Goal: Navigation & Orientation: Find specific page/section

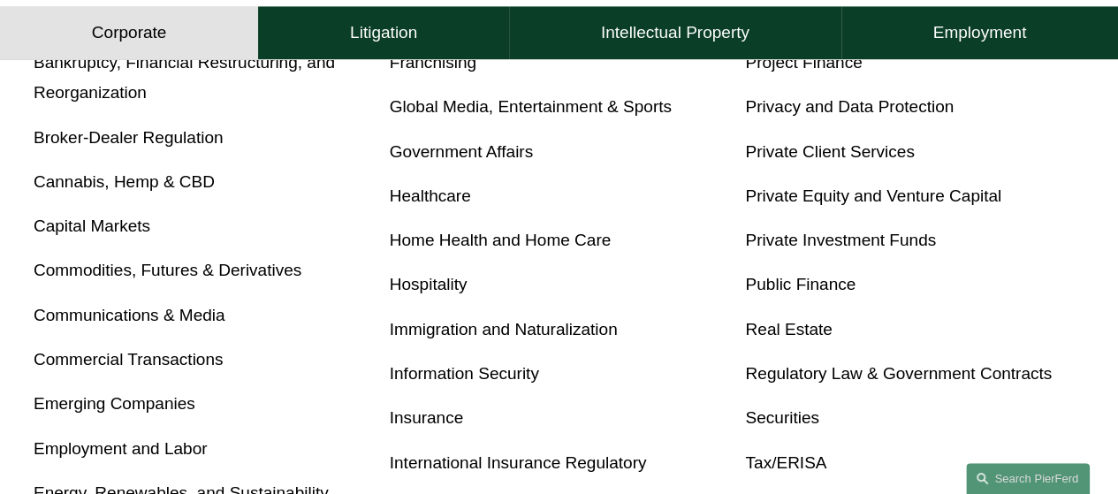
scroll to position [652, 0]
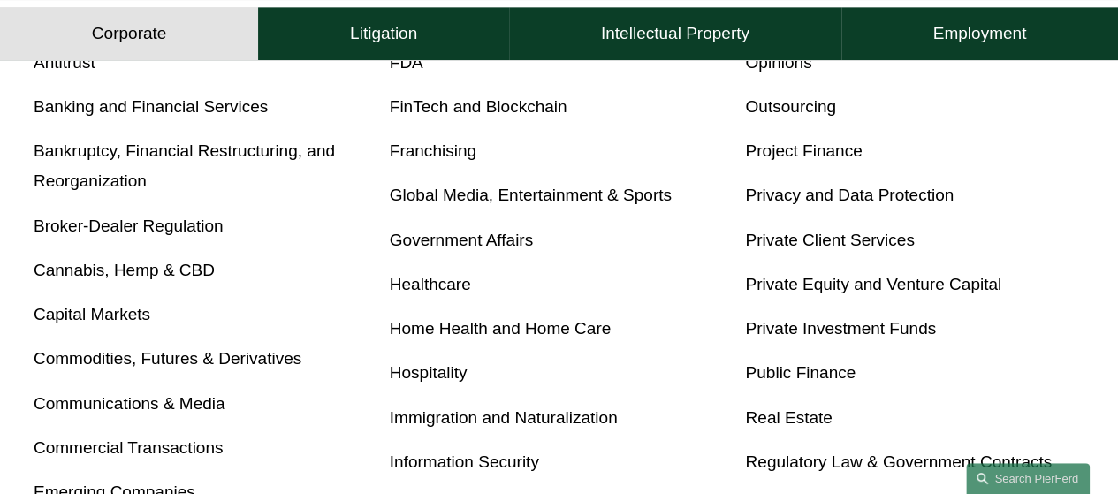
click at [216, 367] on link "Commodities, Futures & Derivatives" at bounding box center [168, 358] width 268 height 19
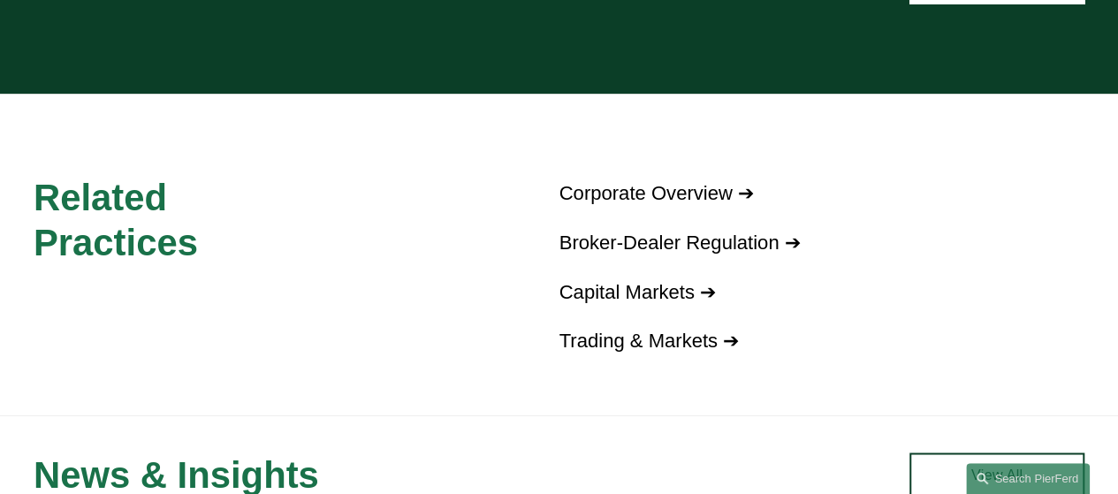
scroll to position [1237, 0]
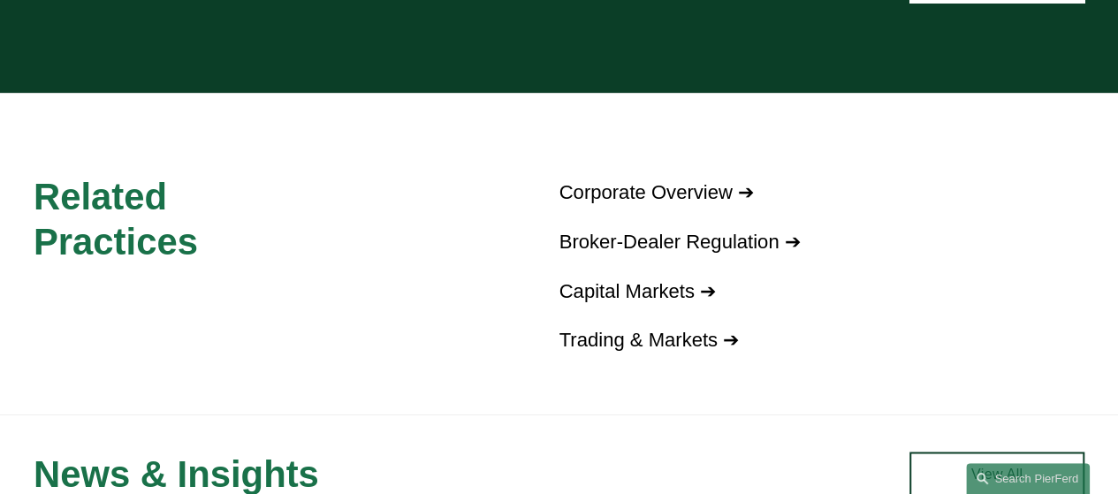
click at [662, 351] on link "Trading & Markets ➔" at bounding box center [649, 340] width 180 height 22
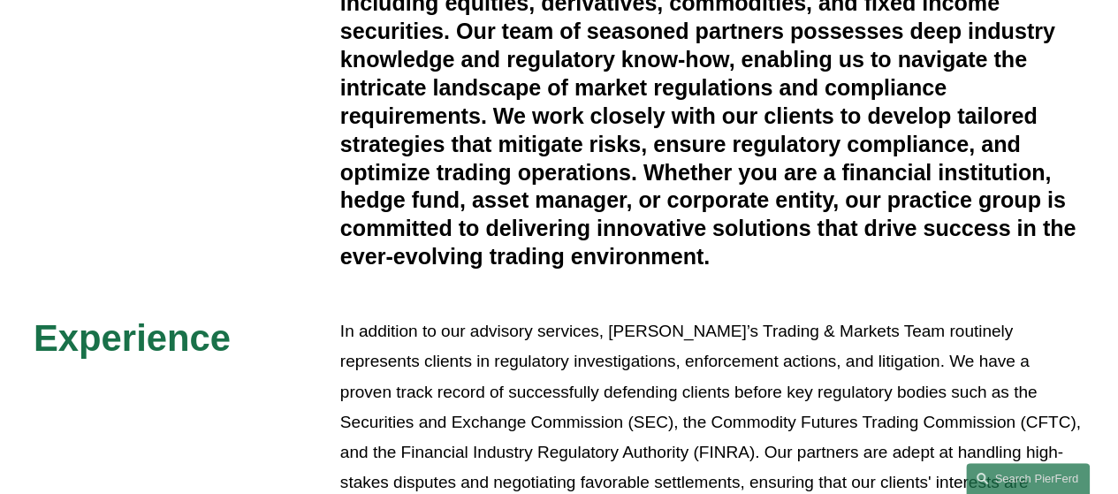
scroll to position [884, 0]
